Goal: Task Accomplishment & Management: Use online tool/utility

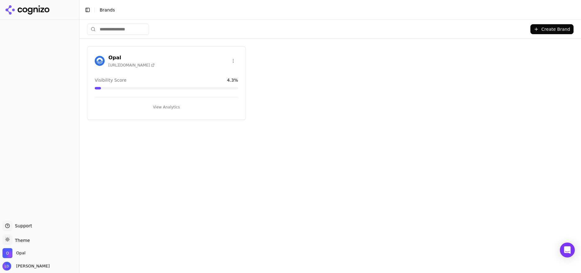
click at [174, 102] on button "View Analytics" at bounding box center [167, 107] width 144 height 10
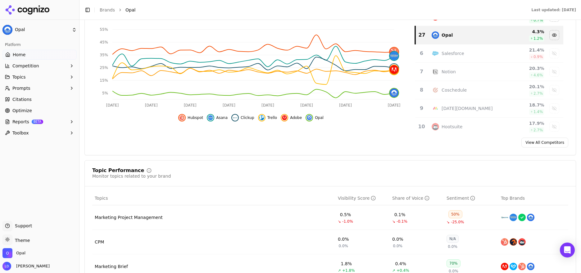
scroll to position [121, 0]
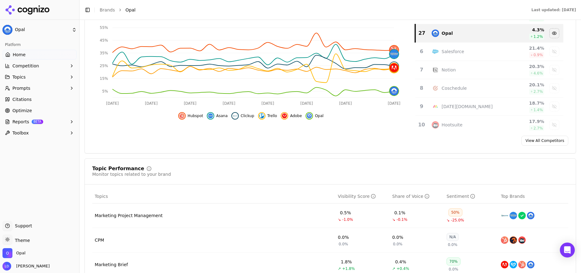
click at [24, 87] on span "Prompts" at bounding box center [21, 88] width 18 height 6
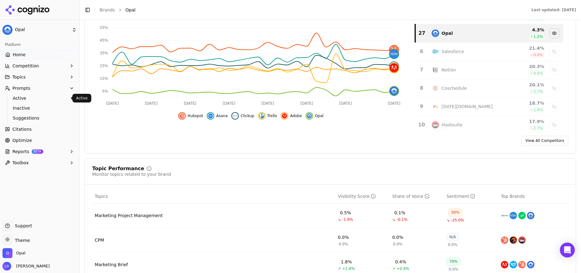
click at [24, 97] on span "Active" at bounding box center [40, 98] width 54 height 6
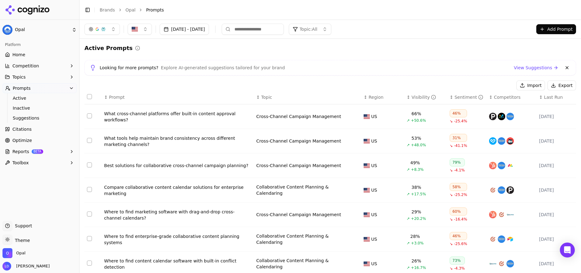
click at [110, 29] on button "button" at bounding box center [102, 29] width 35 height 11
click at [126, 55] on div "ChatGPT-Search" at bounding box center [102, 54] width 59 height 10
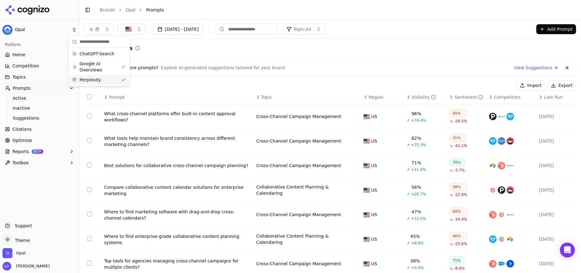
click at [122, 80] on div "Perplexity" at bounding box center [99, 80] width 59 height 10
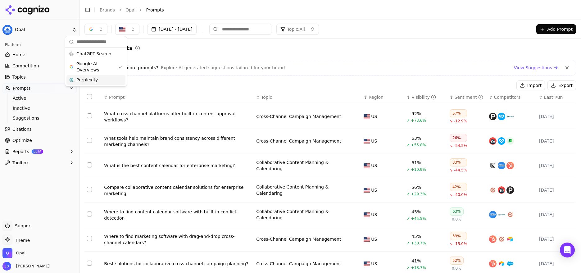
click at [121, 78] on div "Perplexity" at bounding box center [95, 80] width 59 height 10
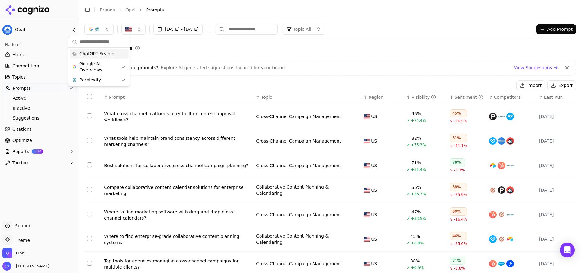
click at [122, 53] on div "ChatGPT-Search" at bounding box center [99, 54] width 59 height 10
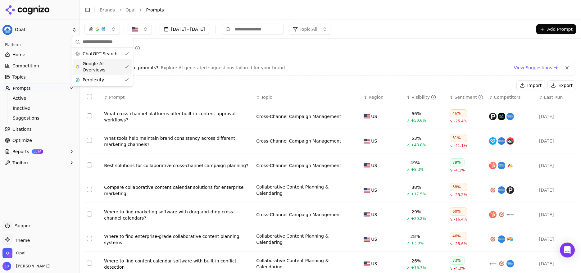
click at [300, 60] on div "Looking for more prompts? Explore AI-generated suggestions tailored for your br…" at bounding box center [331, 68] width 492 height 16
click at [109, 31] on button "button" at bounding box center [102, 29] width 35 height 11
click at [127, 55] on div "ChatGPT-Search" at bounding box center [102, 54] width 59 height 10
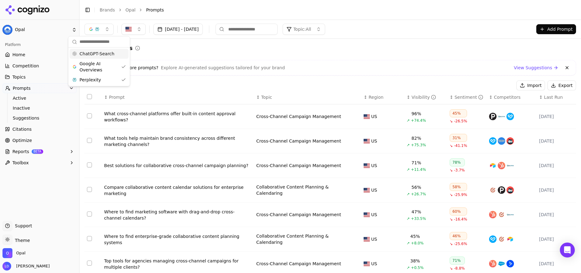
click at [217, 52] on div "Active Prompts" at bounding box center [331, 48] width 492 height 9
click at [106, 30] on button "button" at bounding box center [99, 29] width 29 height 11
click at [119, 53] on div "ChatGPT-Search" at bounding box center [99, 54] width 59 height 10
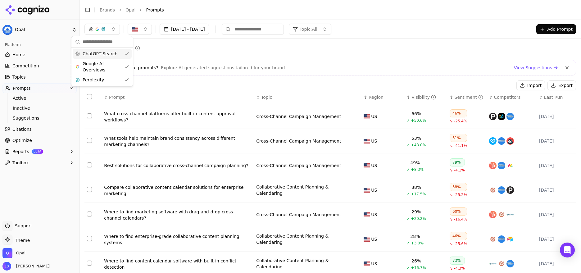
click at [121, 54] on div "ChatGPT-Search" at bounding box center [102, 54] width 59 height 10
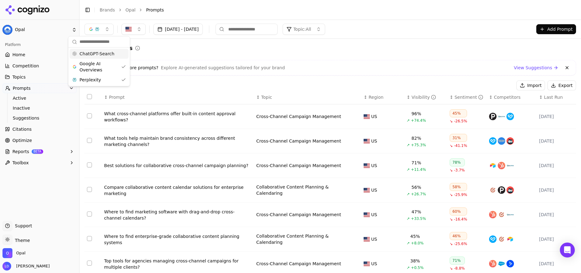
click at [121, 53] on div "ChatGPT-Search" at bounding box center [99, 54] width 59 height 10
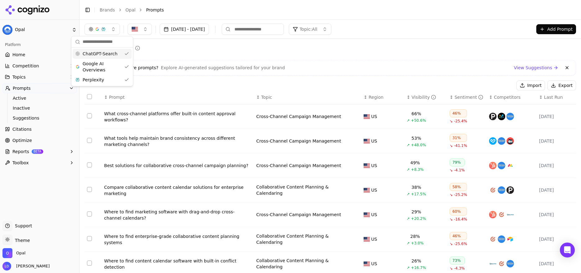
click at [126, 56] on div "ChatGPT-Search" at bounding box center [102, 54] width 59 height 10
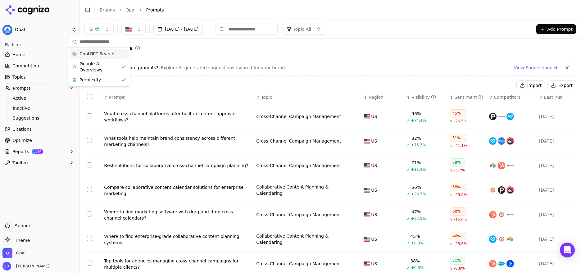
click at [124, 53] on div "ChatGPT-Search" at bounding box center [99, 54] width 59 height 10
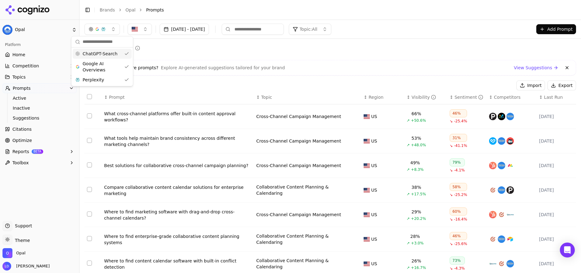
click at [124, 53] on div "ChatGPT-Search" at bounding box center [102, 54] width 59 height 10
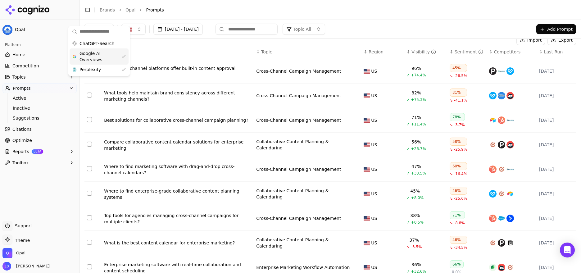
scroll to position [42, 0]
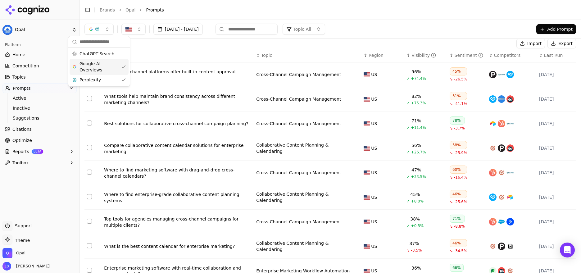
click at [122, 67] on div "Google AI Overviews" at bounding box center [99, 67] width 59 height 16
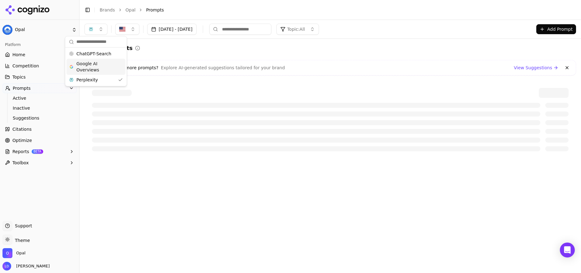
scroll to position [0, 0]
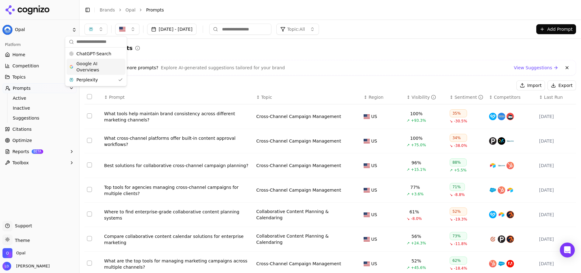
click at [191, 54] on div "Active Prompts Looking for more prompts? Explore AI-generated suggestions tailo…" at bounding box center [331, 204] width 492 height 321
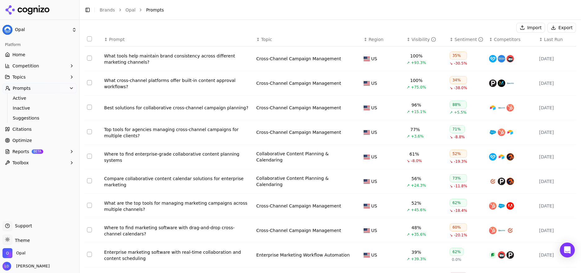
scroll to position [59, 0]
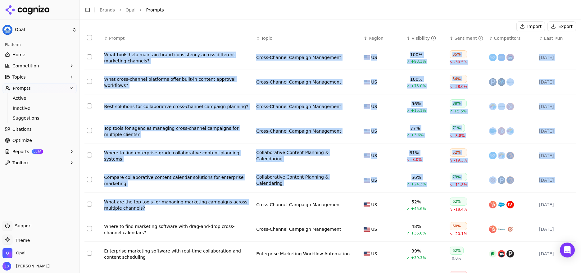
drag, startPoint x: 102, startPoint y: 53, endPoint x: 242, endPoint y: 210, distance: 210.6
click at [242, 210] on tbody "What tools help maintain brand consistency across different marketing channels?…" at bounding box center [331, 167] width 492 height 245
copy tbody "What tools help maintain brand consistency across different marketing channels?…"
click at [334, 51] on td "Cross-Channel Campaign Management" at bounding box center [308, 57] width 108 height 25
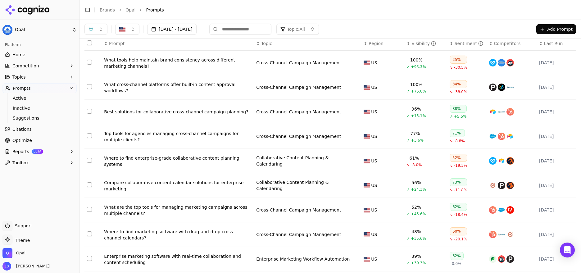
scroll to position [49, 0]
